Goal: Ask a question

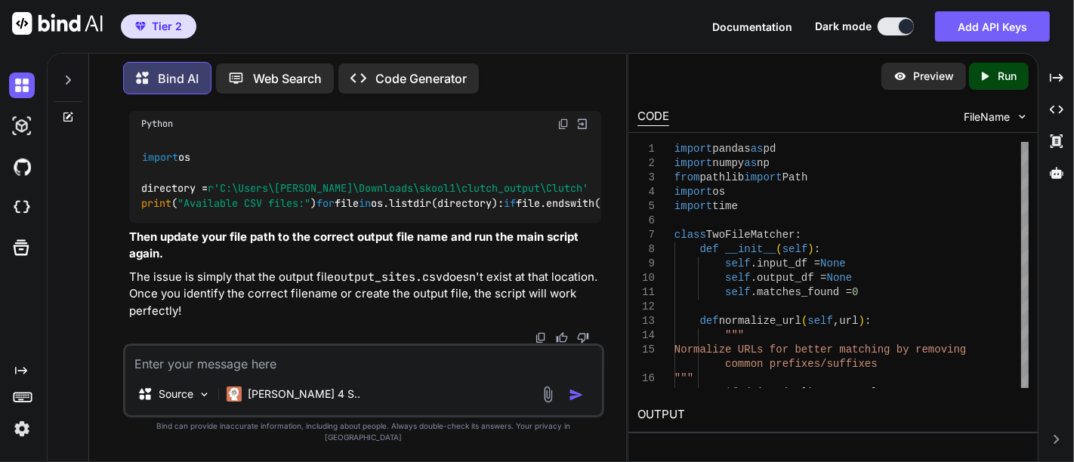
click at [285, 373] on textarea at bounding box center [363, 359] width 476 height 27
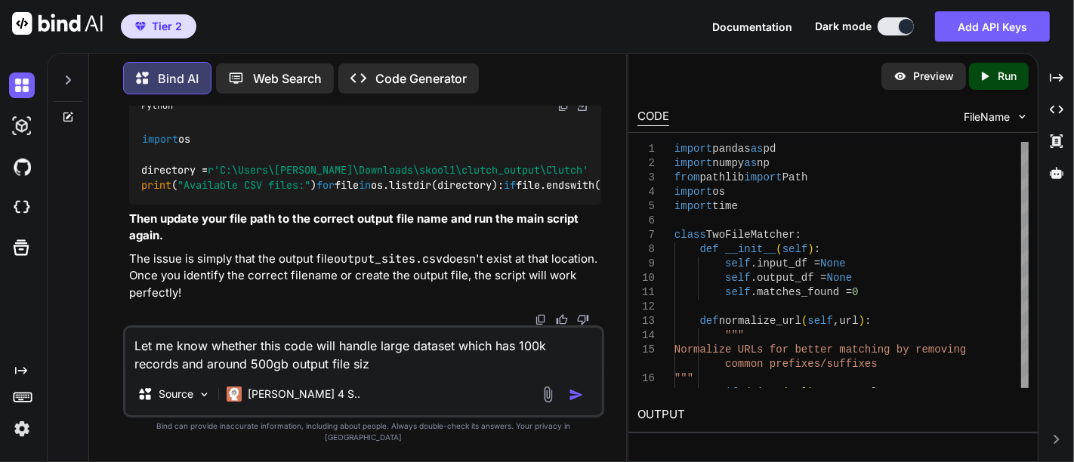
type textarea "Let me know whether this code will handle large dataset which has 100k records …"
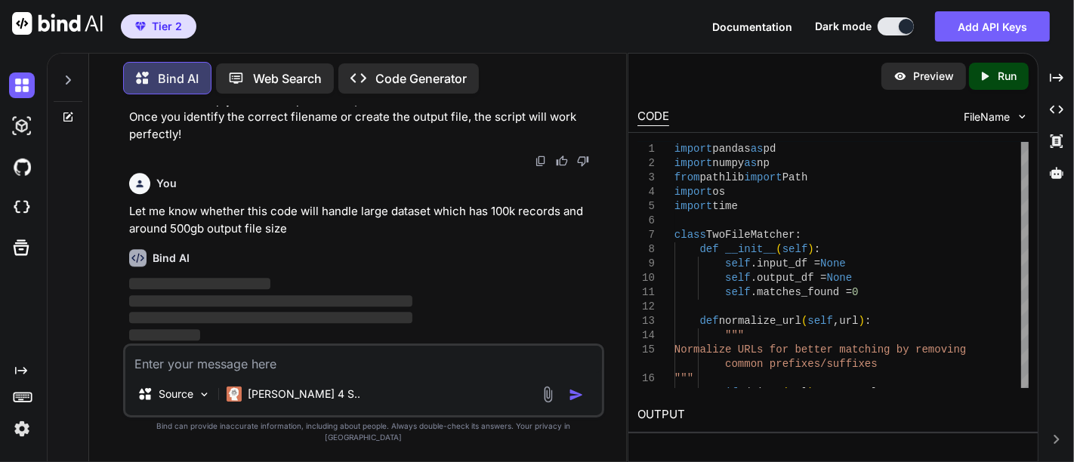
scroll to position [32790, 0]
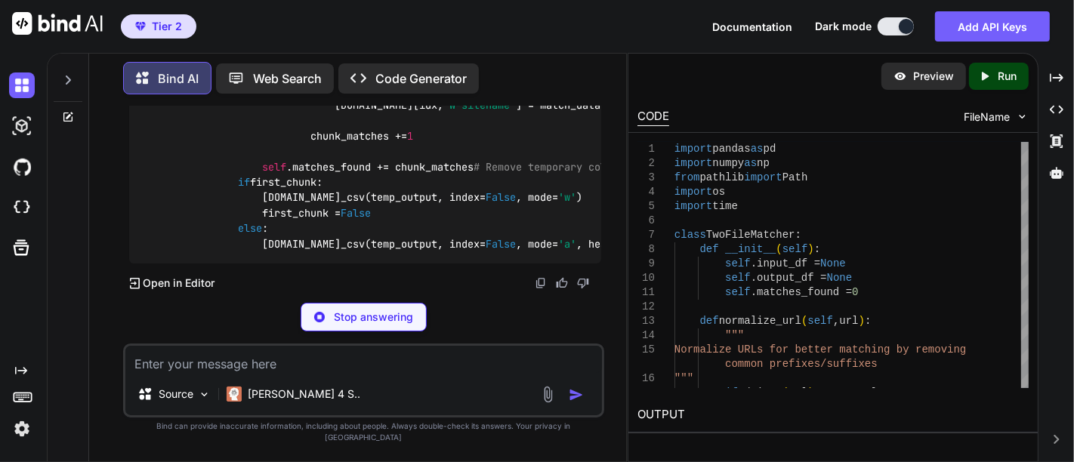
scroll to position [34602, 0]
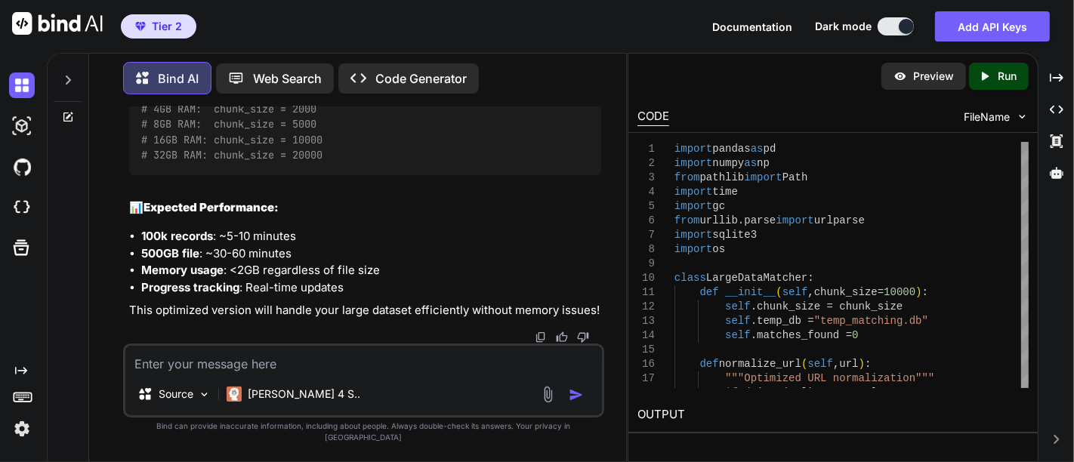
scroll to position [33258, 0]
click at [231, 373] on textarea at bounding box center [363, 359] width 476 height 27
paste textarea "loremi dolors am co adipis elits do ei temp incidid utlabo Etdo magnaa en admin…"
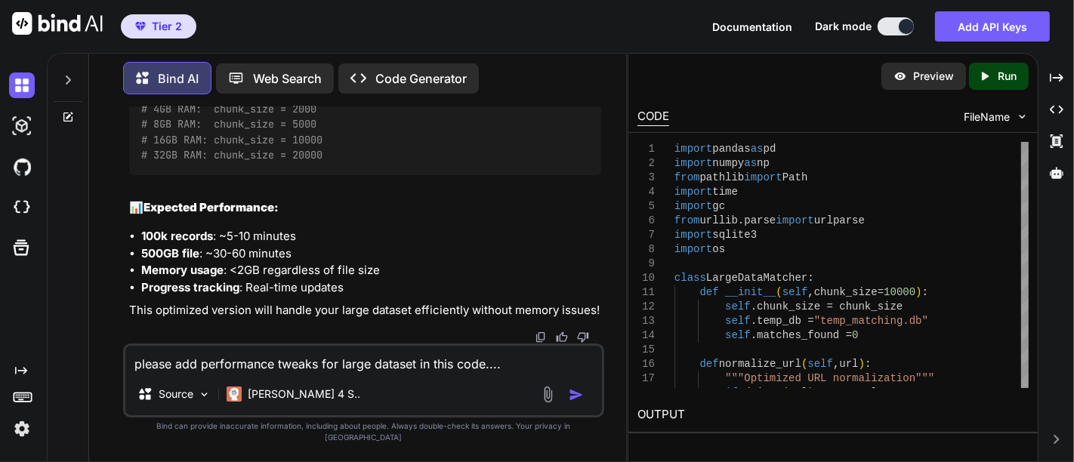
type textarea "please add performance tweaks for large dataset in this code....import pandas a…"
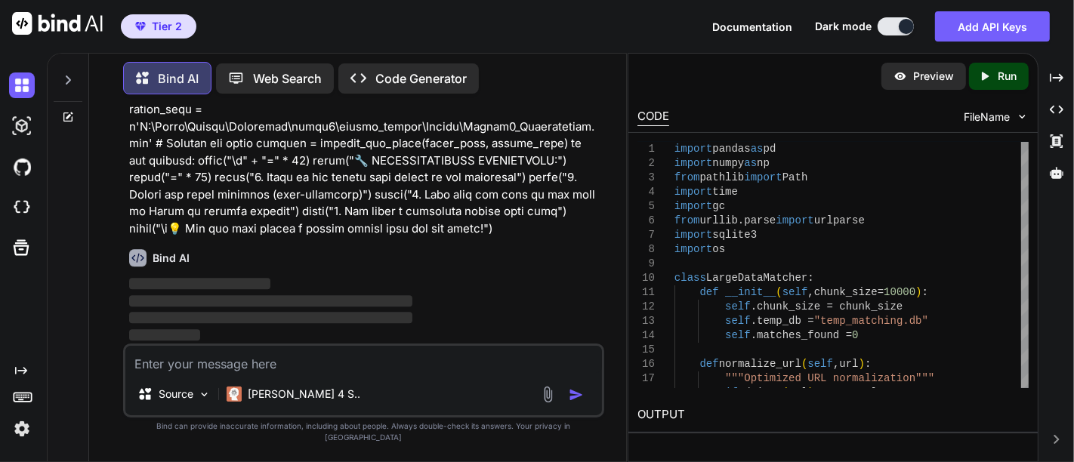
scroll to position [38899, 0]
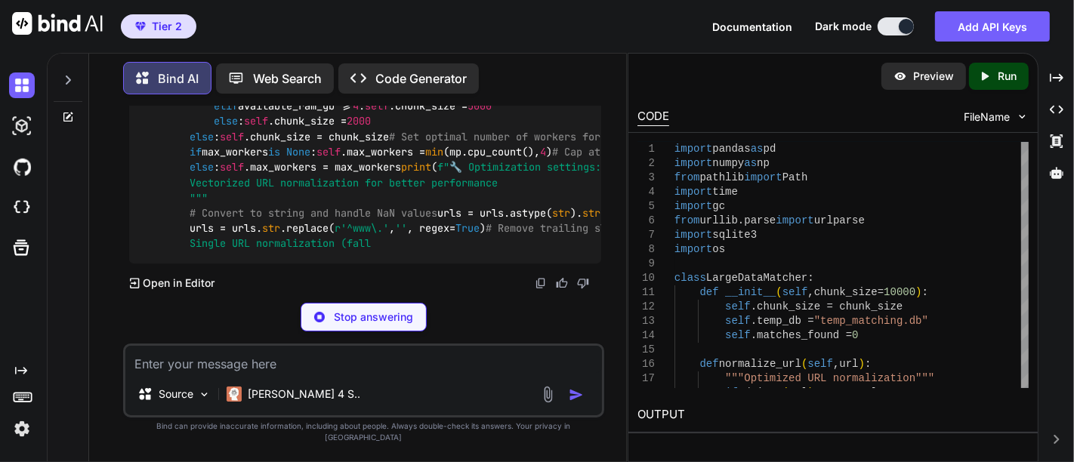
scroll to position [41793, 0]
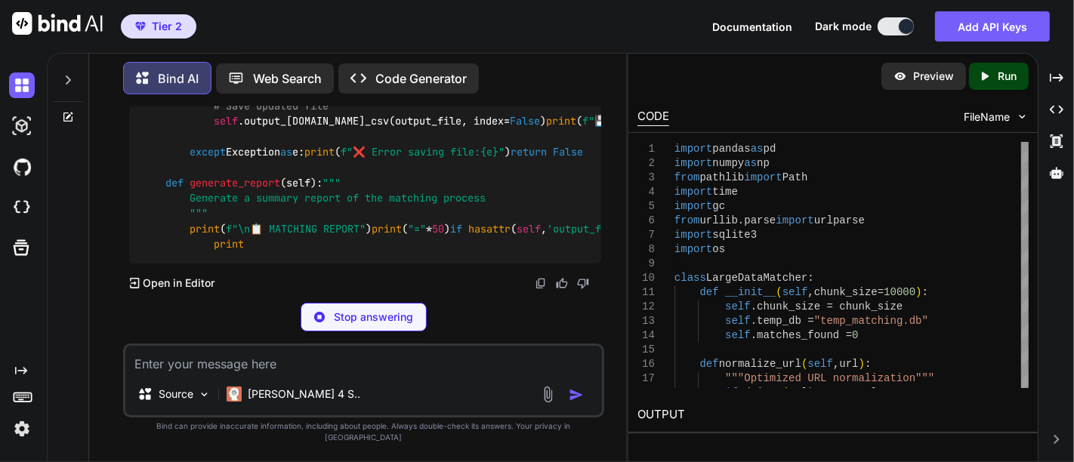
scroll to position [40853, 0]
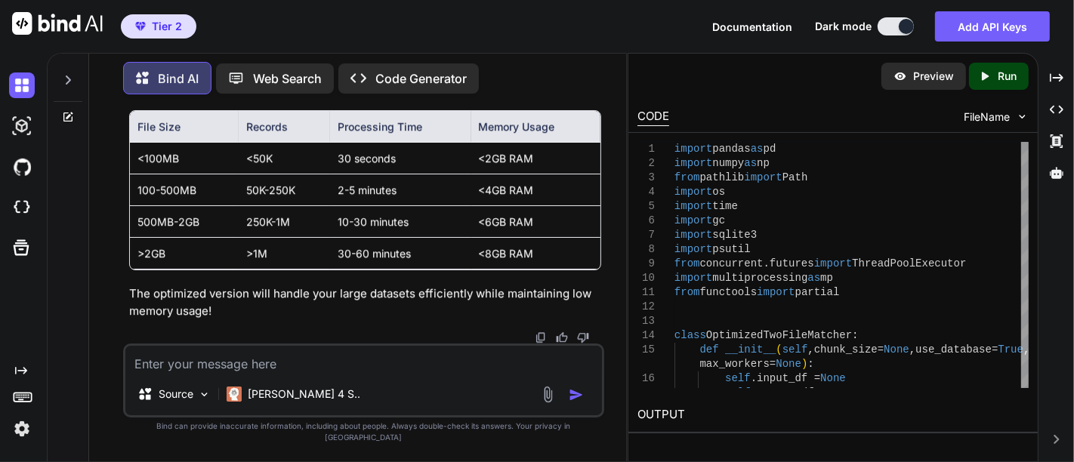
scroll to position [40786, 0]
